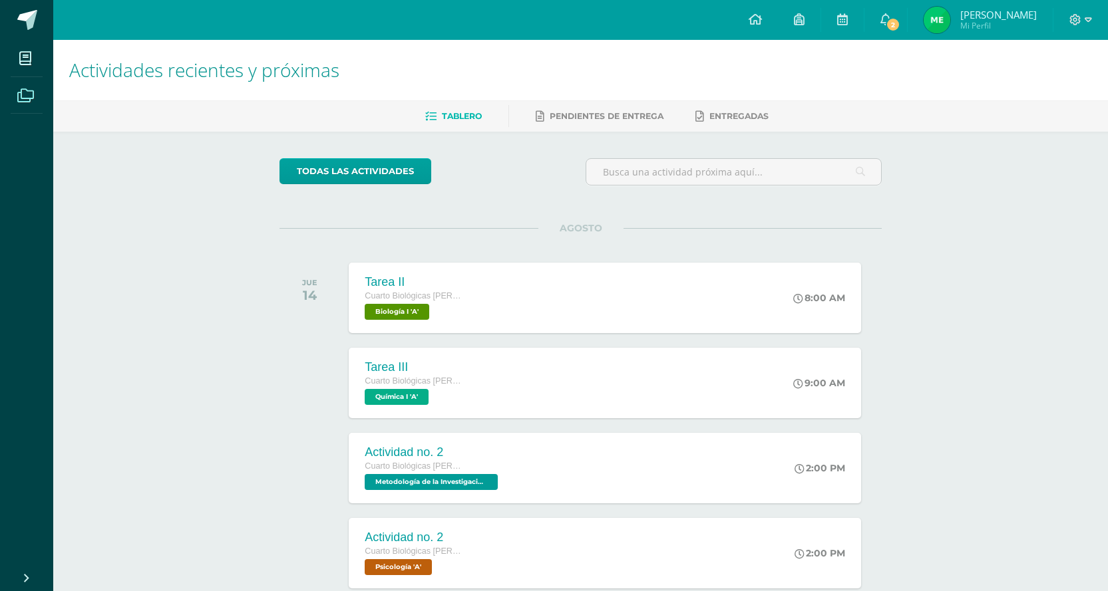
click at [24, 93] on icon at bounding box center [25, 95] width 17 height 13
click at [29, 94] on icon at bounding box center [25, 95] width 17 height 13
click at [30, 93] on icon at bounding box center [25, 95] width 17 height 13
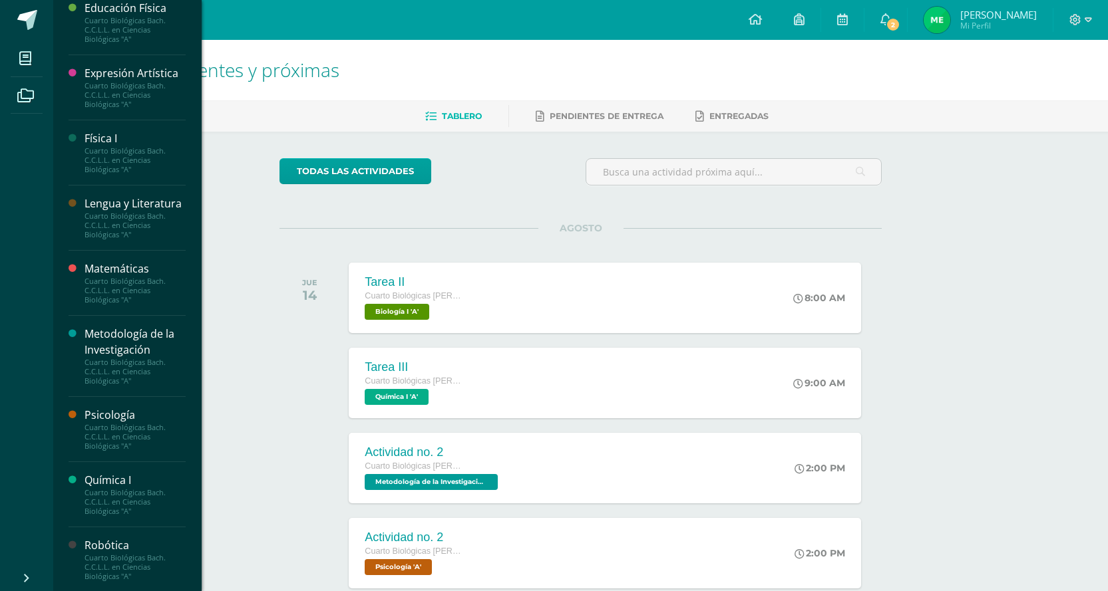
scroll to position [526, 0]
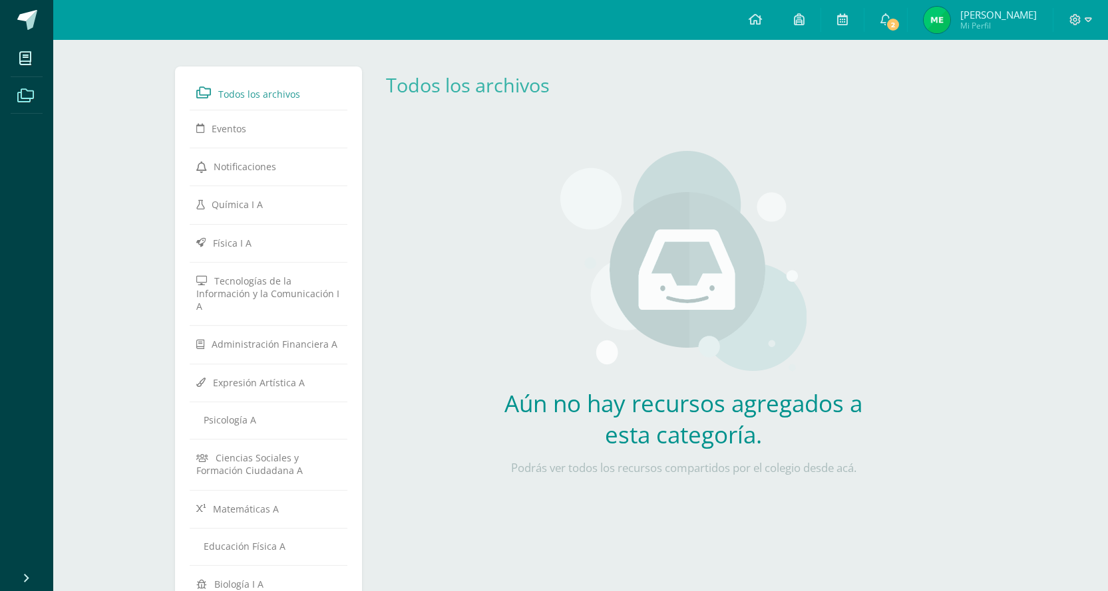
click at [30, 103] on span at bounding box center [26, 95] width 30 height 30
click at [32, 95] on icon at bounding box center [25, 95] width 17 height 13
click at [32, 94] on icon at bounding box center [25, 95] width 17 height 13
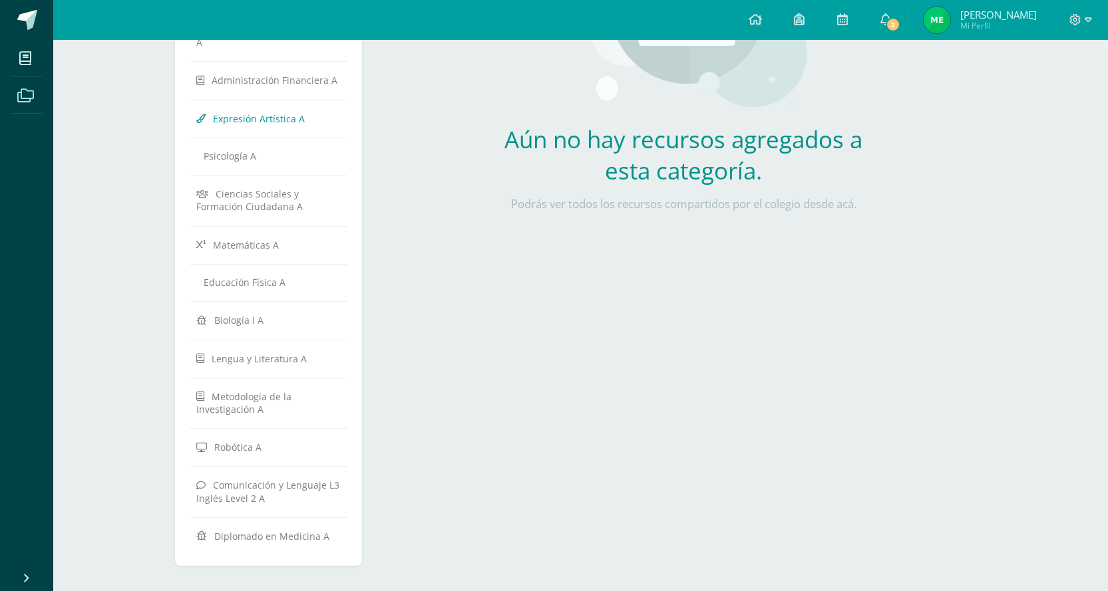
scroll to position [276, 0]
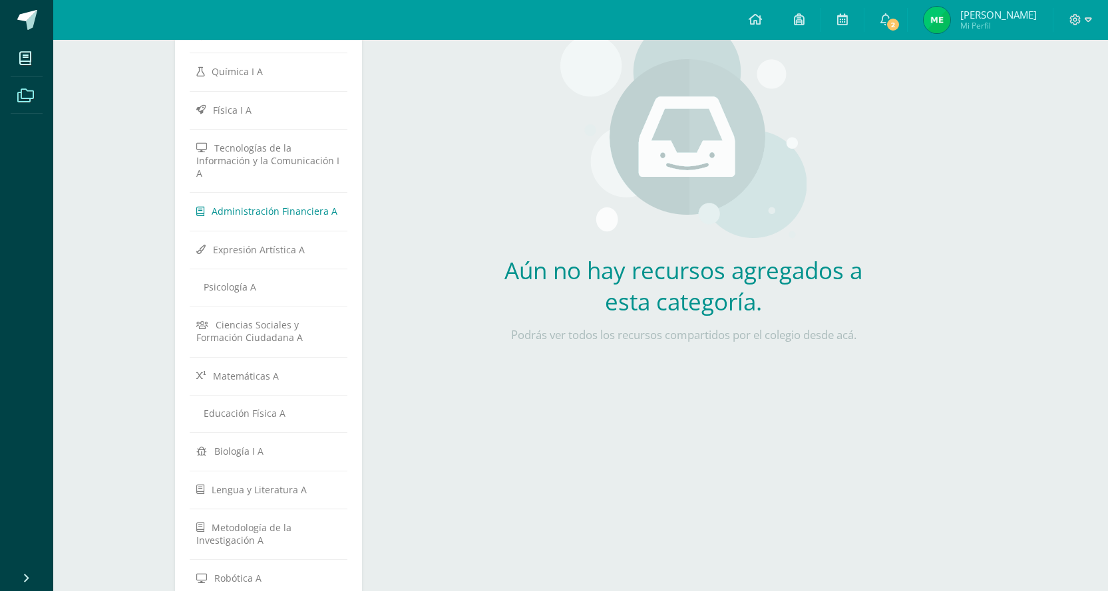
scroll to position [67, 0]
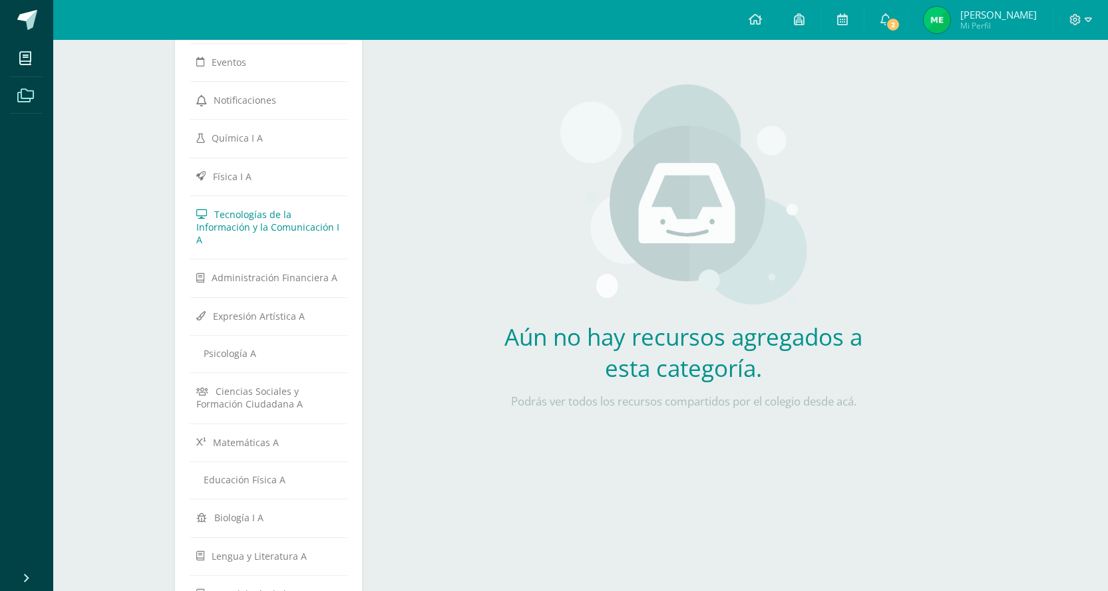
click at [267, 212] on span "Tecnologías de la Información y la Comunicación I A" at bounding box center [267, 227] width 143 height 38
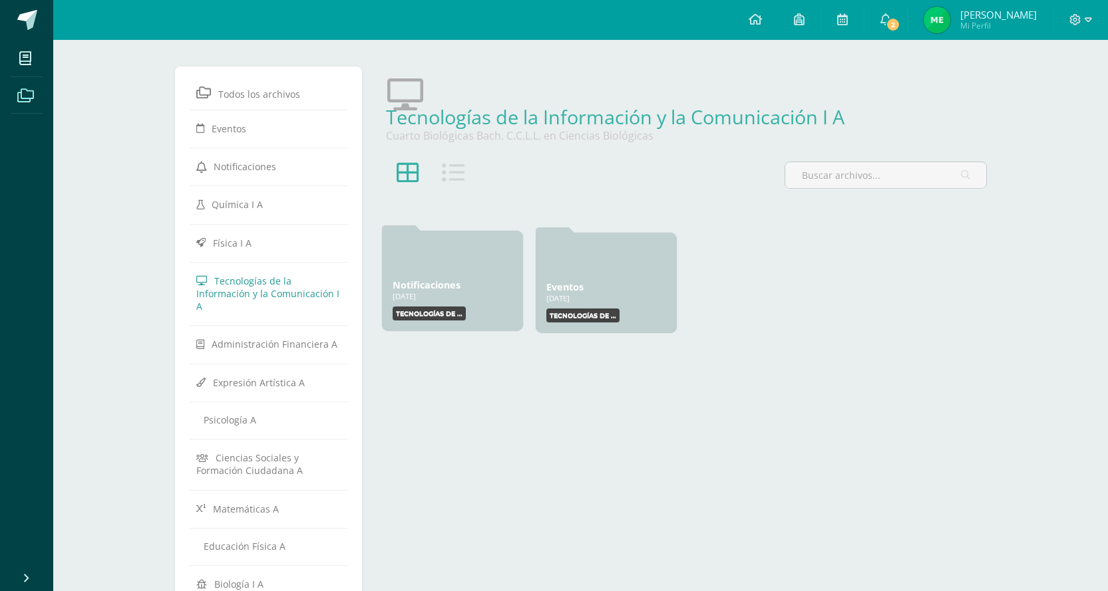
click at [498, 312] on div "Tecnologías de la Información y la Comunicación I" at bounding box center [452, 314] width 120 height 14
click at [466, 275] on div "Notificaciones 27 Ene, 2025 27 Ene, 2025 Creado por: Tecnologías de la Informac…" at bounding box center [452, 281] width 141 height 100
click at [470, 273] on div "Notificaciones 27 Ene, 2025 27 Ene, 2025 Creado por: Tecnologías de la Informac…" at bounding box center [452, 281] width 141 height 100
click at [481, 263] on div at bounding box center [452, 257] width 120 height 32
click at [419, 307] on label "Tecnologías de la Información y la Comunicación I" at bounding box center [428, 314] width 73 height 14
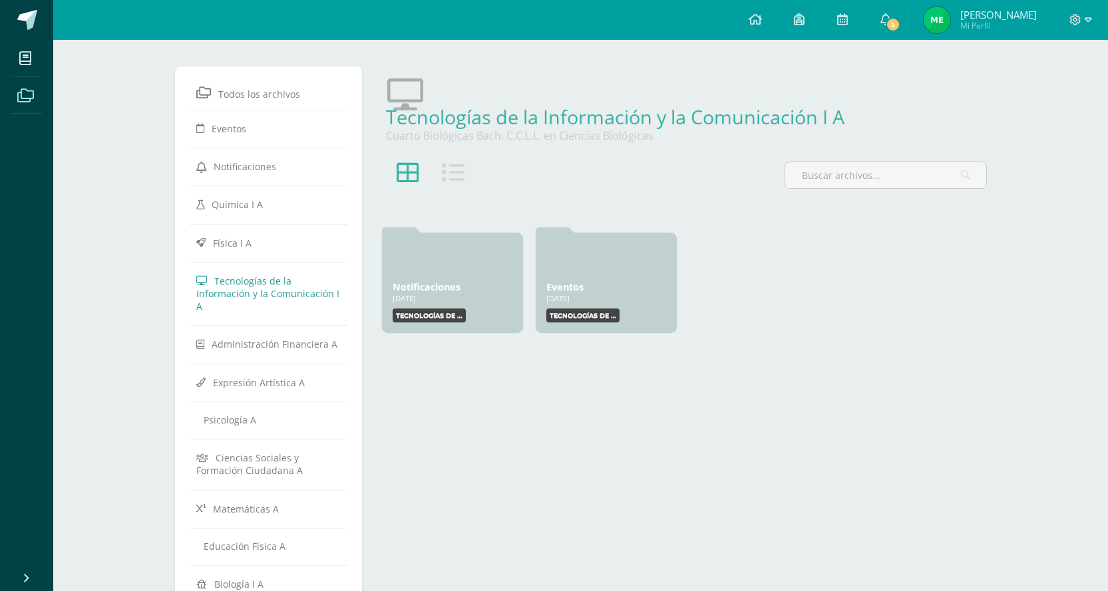
click at [32, 87] on span at bounding box center [26, 95] width 30 height 30
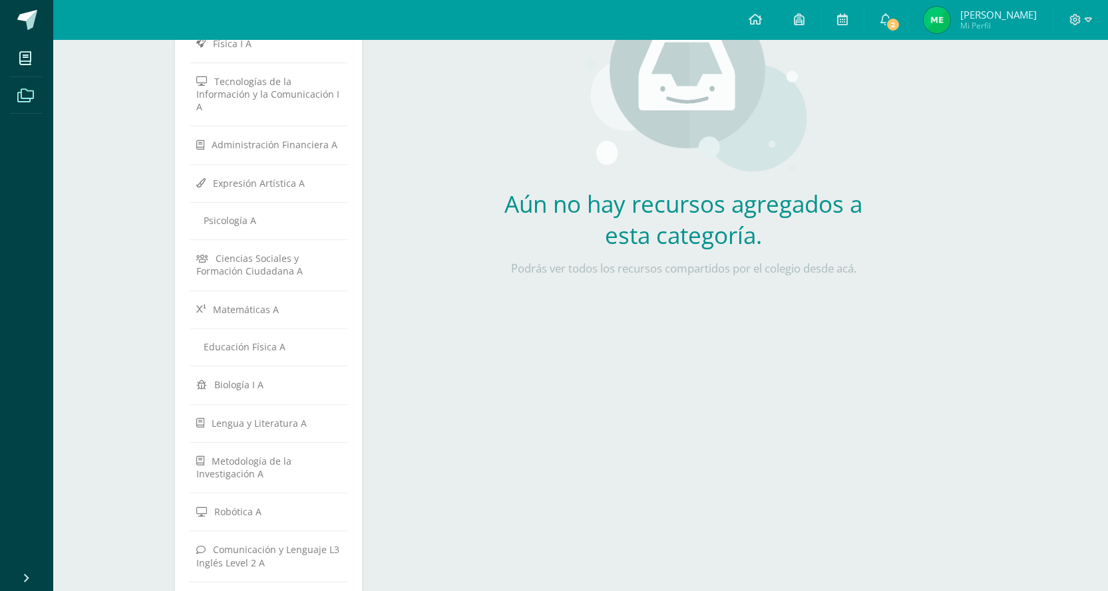
scroll to position [399, 0]
click at [108, 559] on body "Mis cursos Archivos Cerrar panel Administración Financiera Cuarto Biológicas [P…" at bounding box center [554, 233] width 1108 height 867
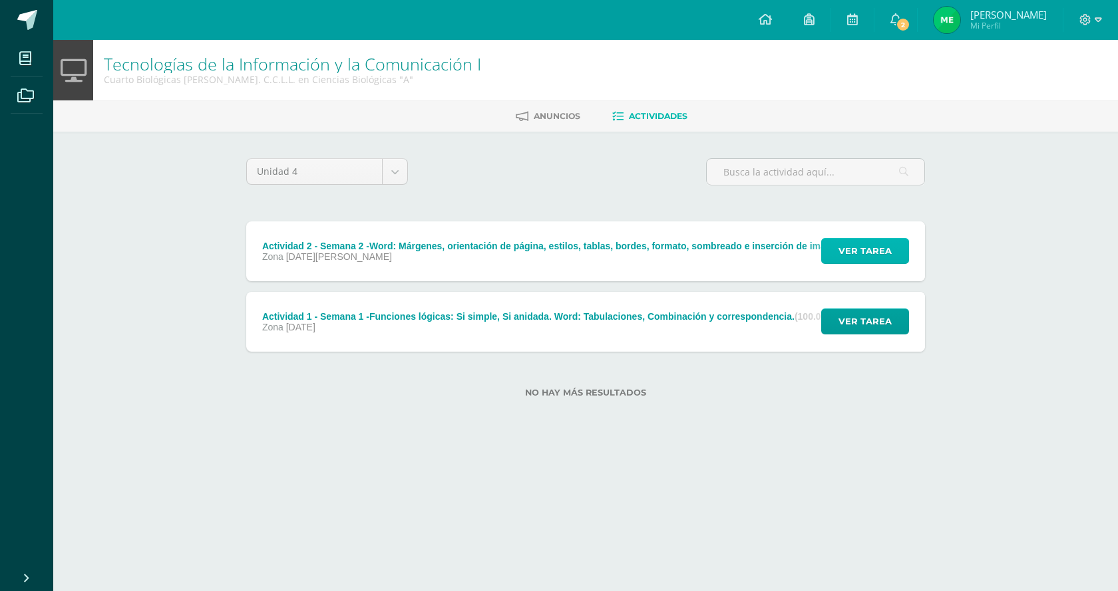
click at [853, 249] on span "Ver tarea" at bounding box center [864, 251] width 53 height 25
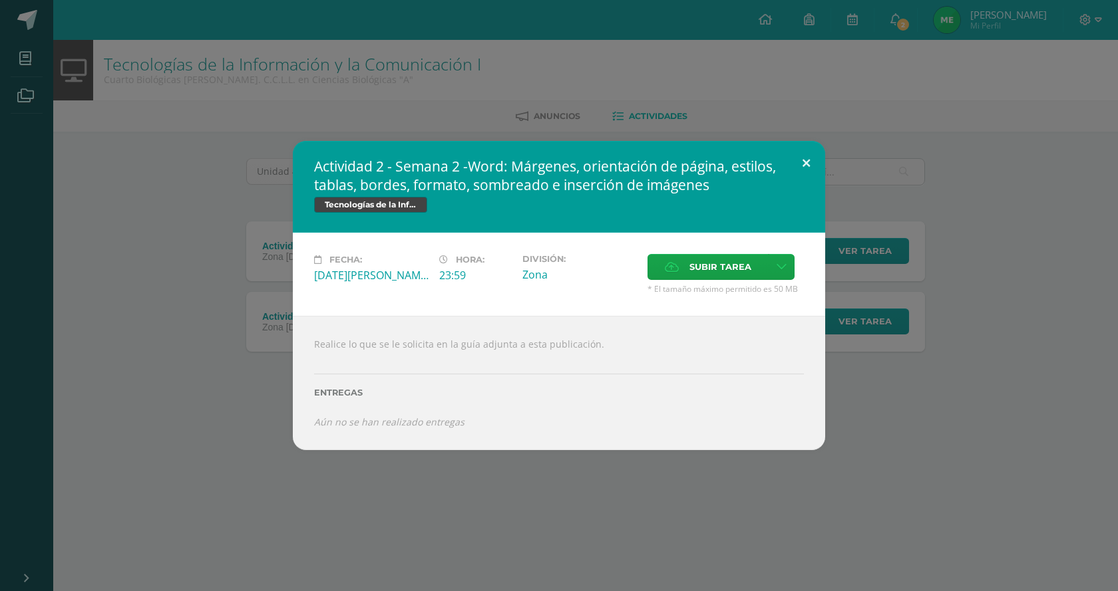
click at [805, 160] on button at bounding box center [806, 163] width 38 height 45
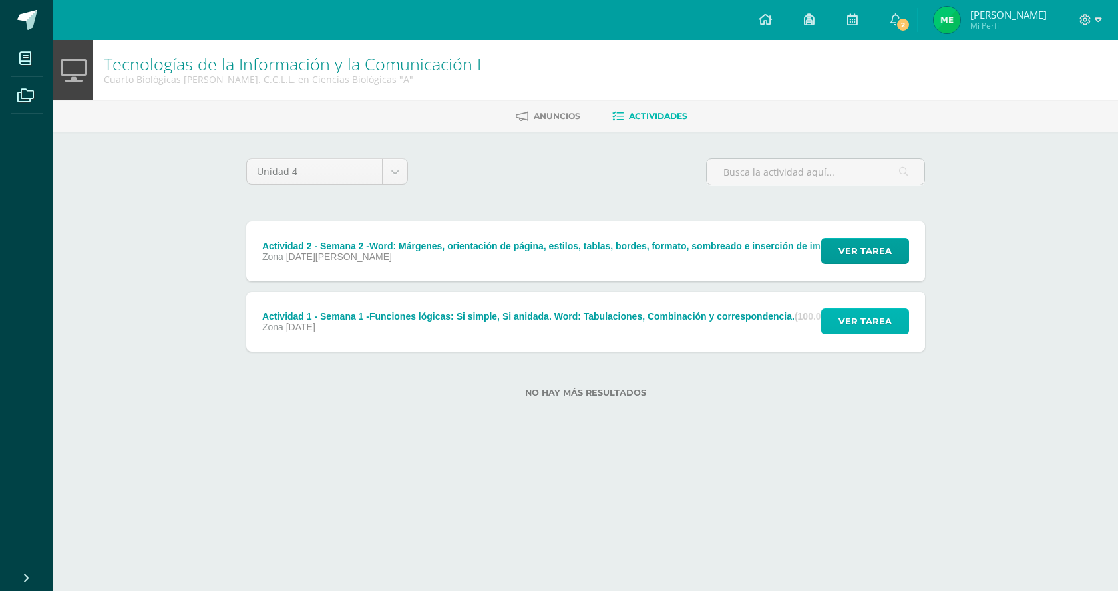
click at [836, 321] on button "Ver tarea" at bounding box center [865, 322] width 88 height 26
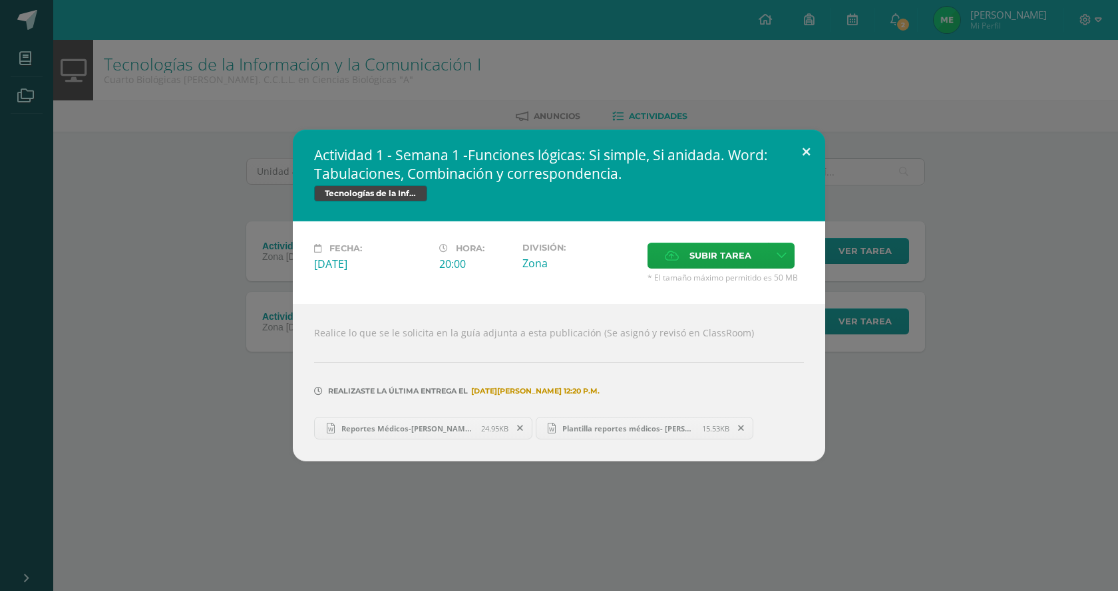
click at [802, 154] on button at bounding box center [806, 152] width 38 height 45
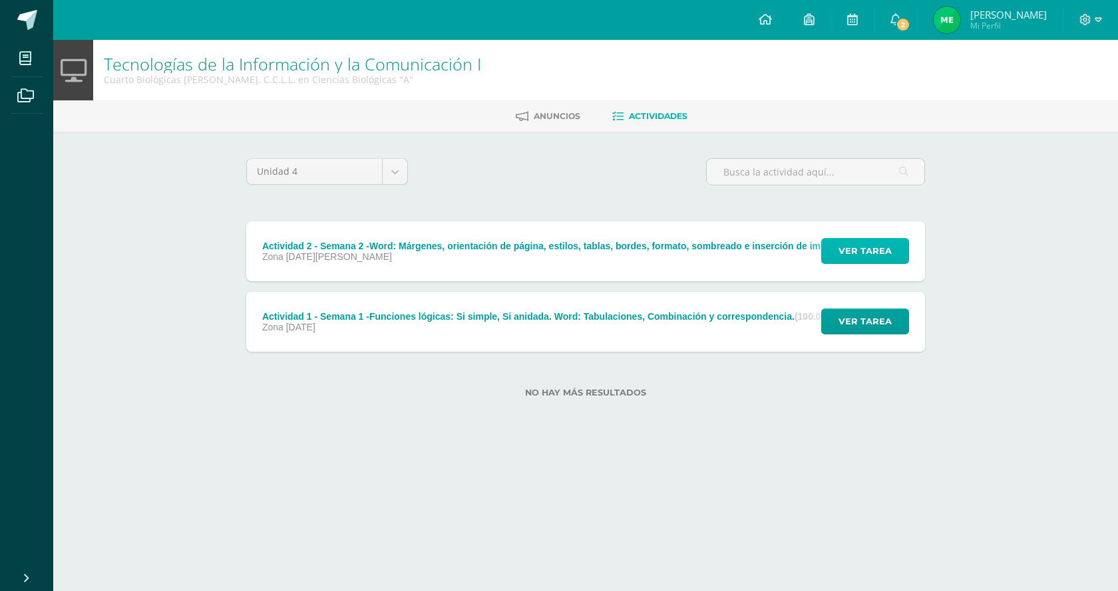
click at [873, 243] on span "Ver tarea" at bounding box center [864, 251] width 53 height 25
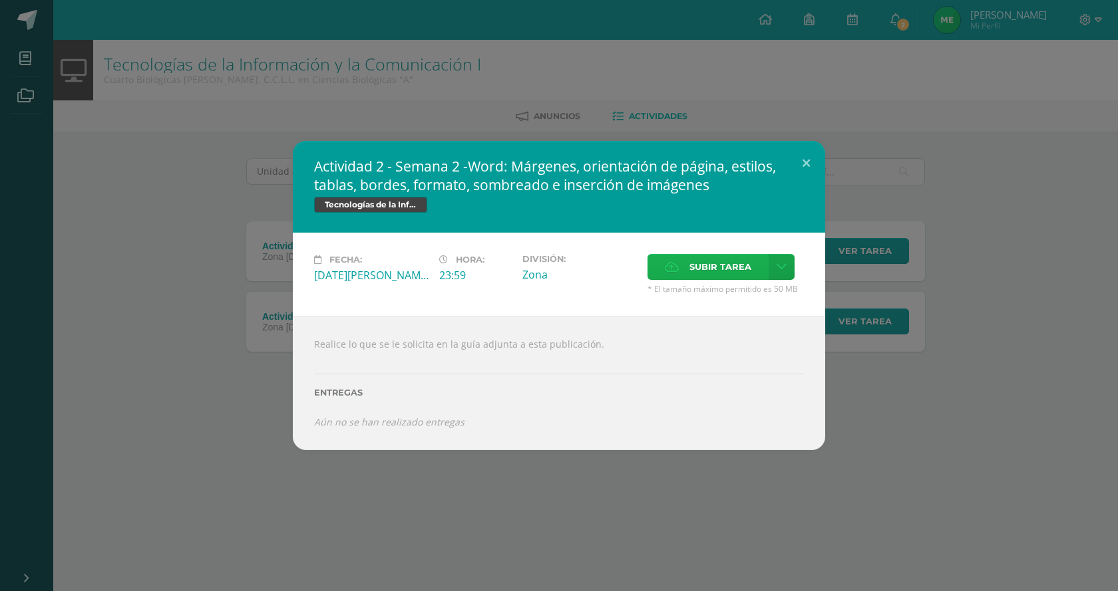
click at [709, 272] on span "Subir tarea" at bounding box center [720, 267] width 62 height 25
click at [0, 0] on input "Subir tarea" at bounding box center [0, 0] width 0 height 0
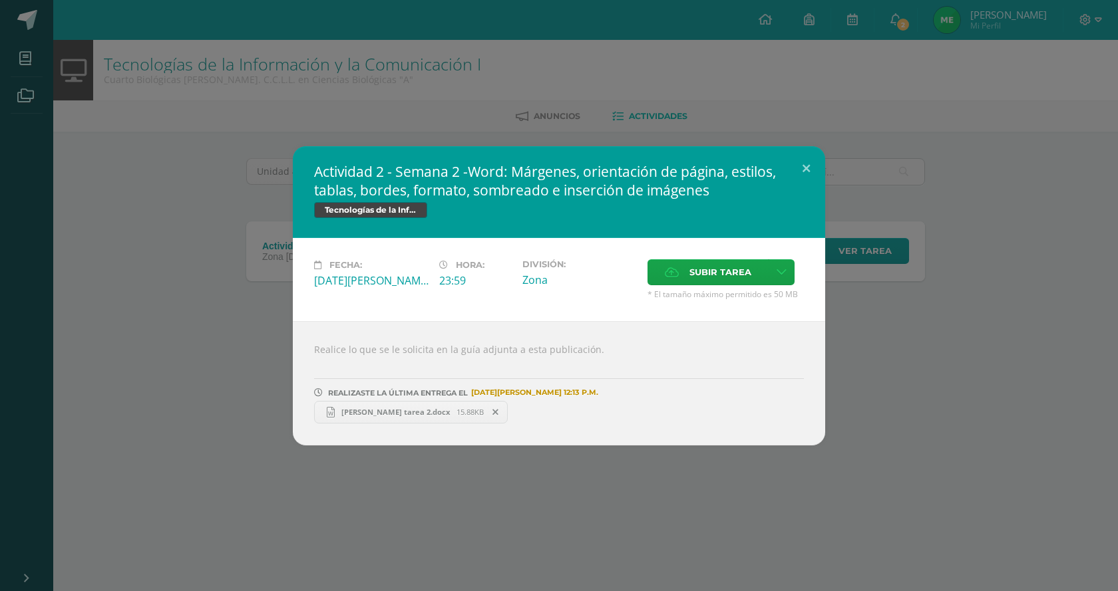
click at [408, 408] on span "[PERSON_NAME] tarea 2.docx" at bounding box center [396, 412] width 122 height 10
